Goal: Task Accomplishment & Management: Use online tool/utility

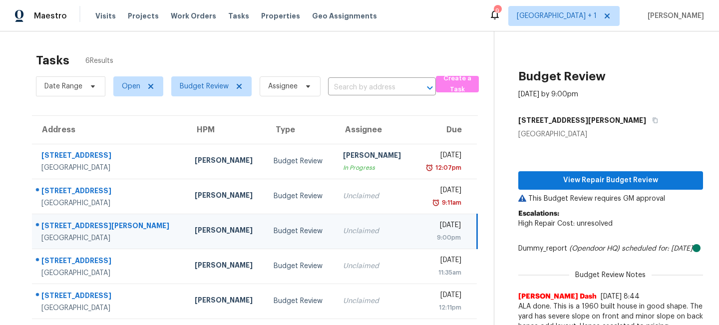
scroll to position [36, 0]
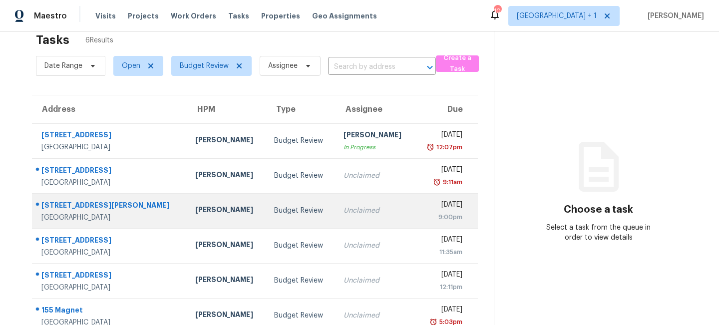
scroll to position [36, 0]
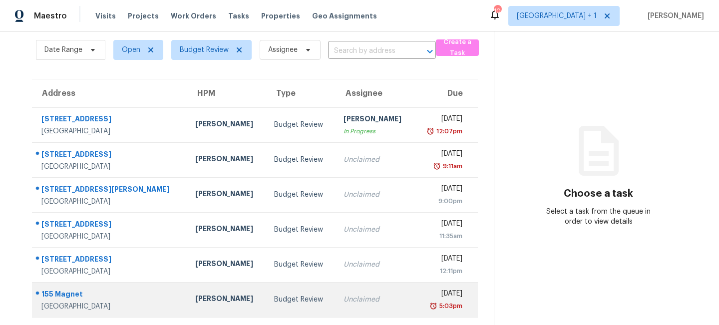
click at [336, 294] on td "Unclaimed" at bounding box center [375, 299] width 79 height 35
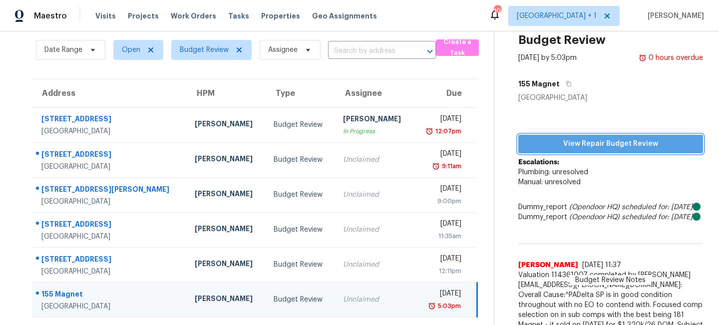
click at [595, 141] on span "View Repair Budget Review" at bounding box center [610, 144] width 169 height 12
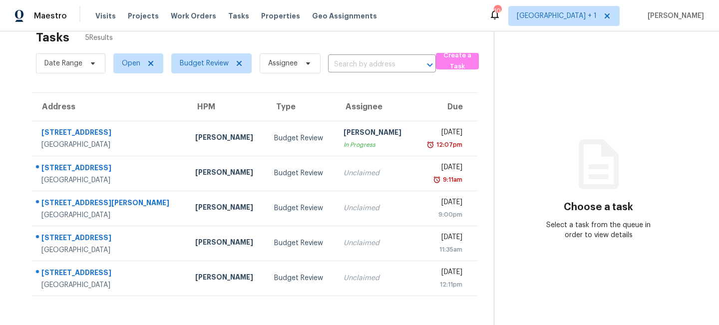
scroll to position [31, 0]
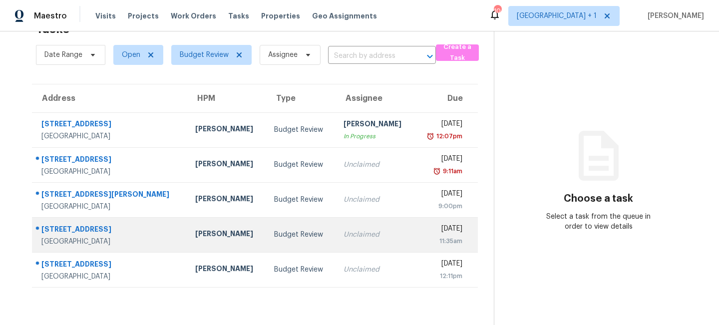
click at [274, 236] on div "Budget Review" at bounding box center [300, 235] width 53 height 10
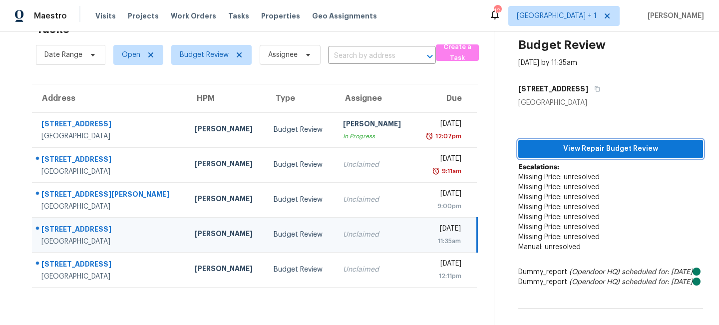
click at [591, 150] on span "View Repair Budget Review" at bounding box center [610, 149] width 169 height 12
